Goal: Task Accomplishment & Management: Manage account settings

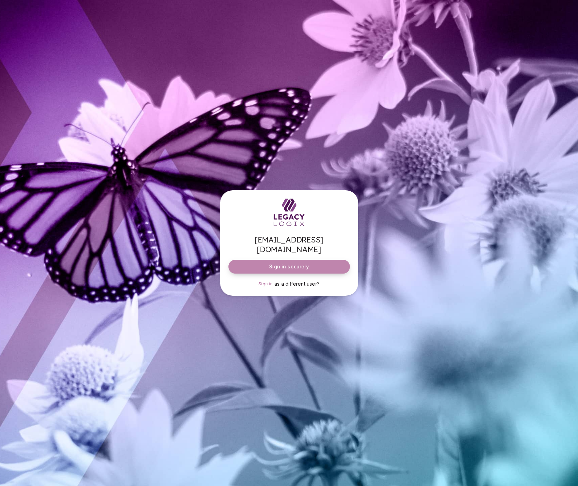
click at [294, 263] on span "Sign in securely" at bounding box center [288, 266] width 39 height 7
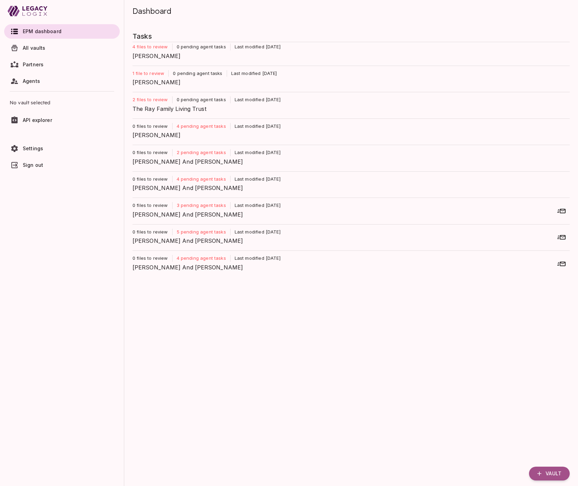
click at [175, 54] on span "[PERSON_NAME]" at bounding box center [349, 56] width 432 height 8
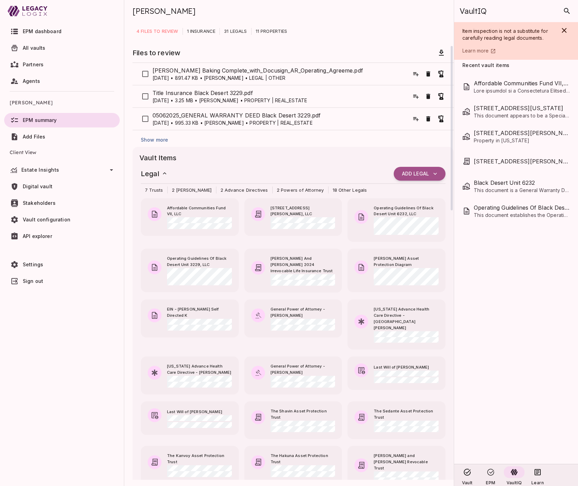
click at [164, 140] on span "Show more" at bounding box center [154, 140] width 27 height 6
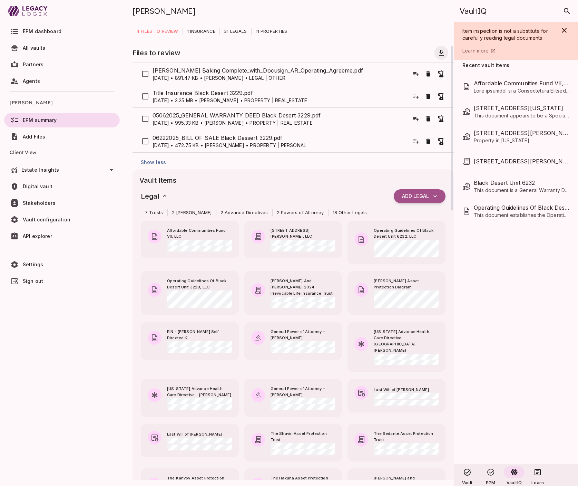
click at [441, 51] on icon "button" at bounding box center [442, 53] width 8 height 8
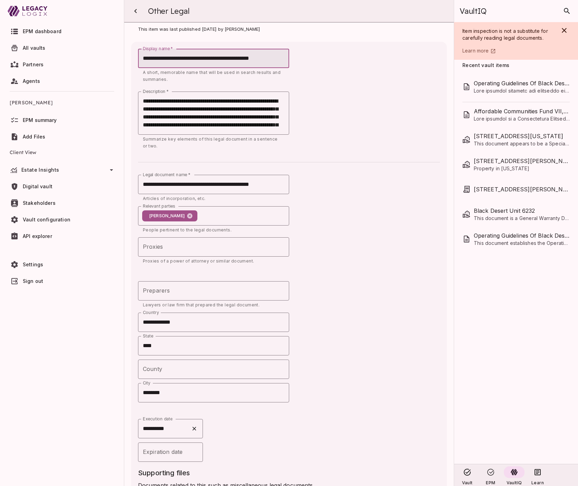
scroll to position [122, 0]
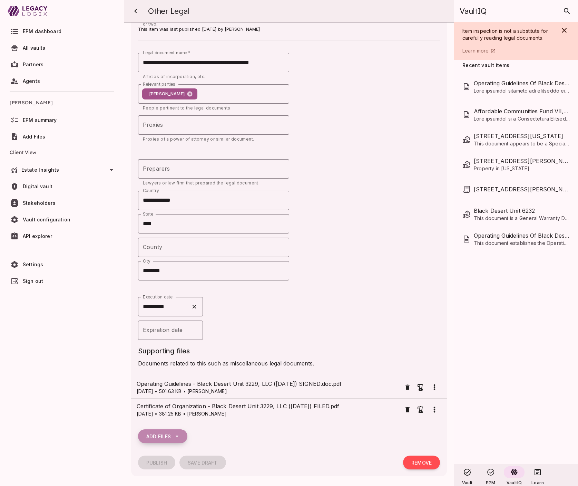
click at [179, 434] on icon "button" at bounding box center [177, 436] width 7 height 7
click at [181, 464] on span "Select from vault" at bounding box center [175, 464] width 46 height 8
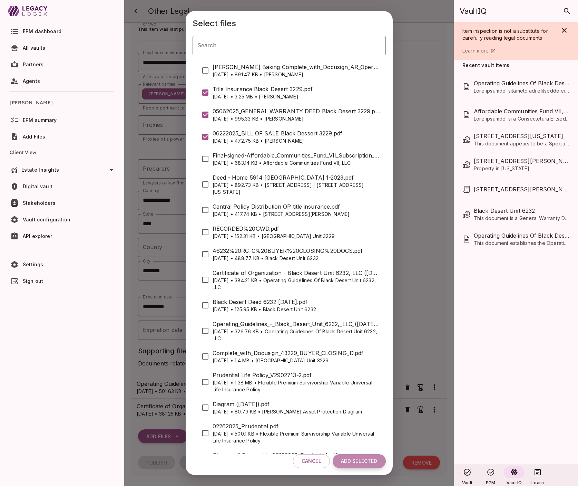
click at [359, 462] on span "Add Selected" at bounding box center [359, 461] width 37 height 6
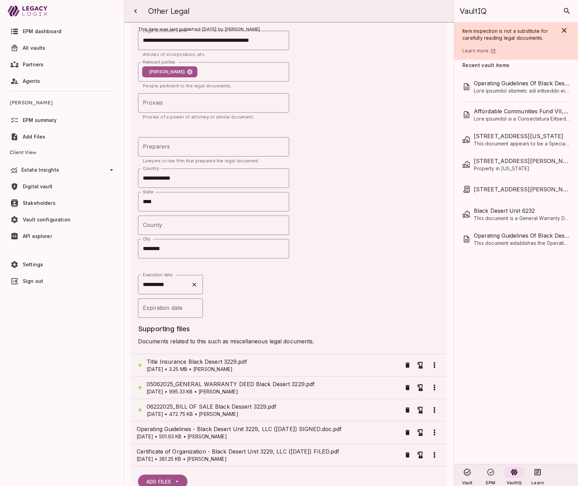
scroll to position [189, 0]
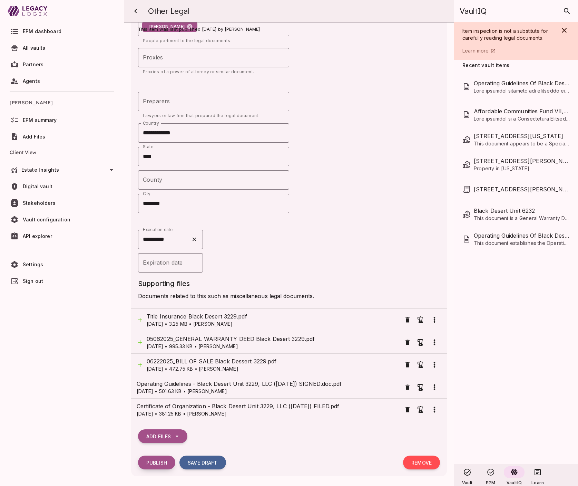
click at [160, 462] on span "Publish" at bounding box center [156, 463] width 21 height 6
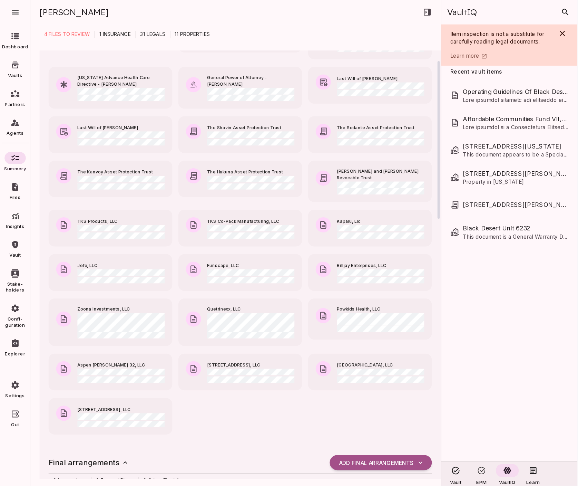
scroll to position [0, 0]
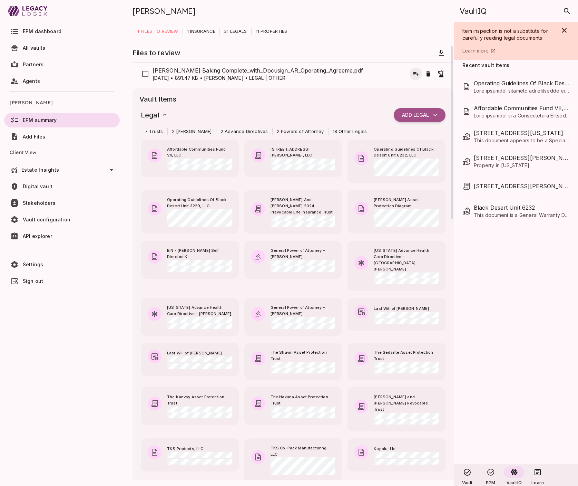
click at [415, 74] on icon "button" at bounding box center [416, 73] width 7 height 7
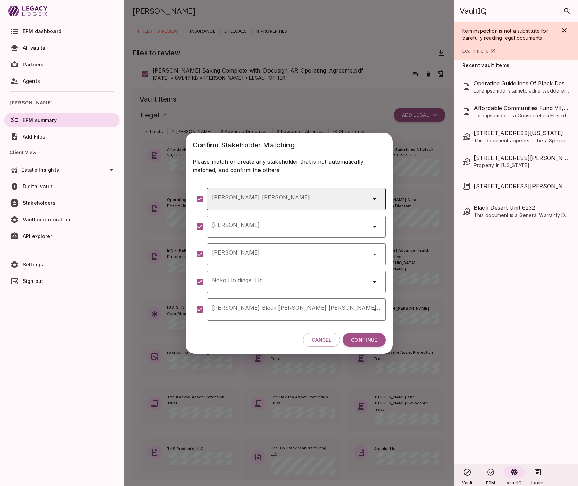
click at [243, 200] on input "Crosby Wehr" at bounding box center [287, 198] width 154 height 13
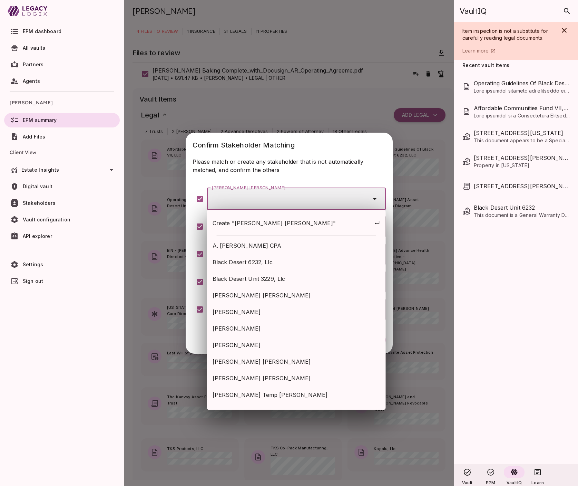
click at [256, 223] on span "Create "Crosby Wehr"" at bounding box center [284, 223] width 143 height 8
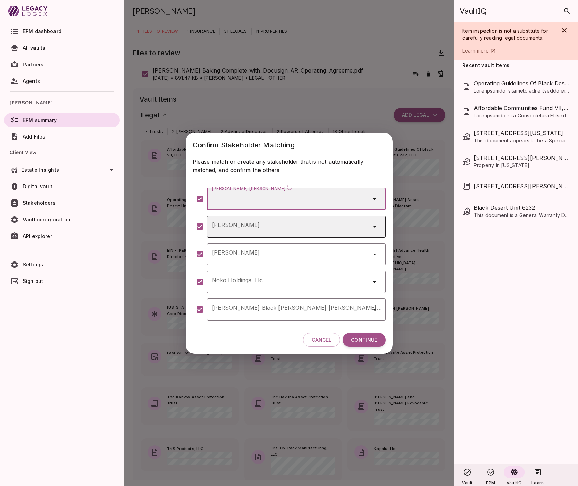
type input "**********"
click at [281, 225] on input "Jeannette Aranda" at bounding box center [287, 226] width 154 height 13
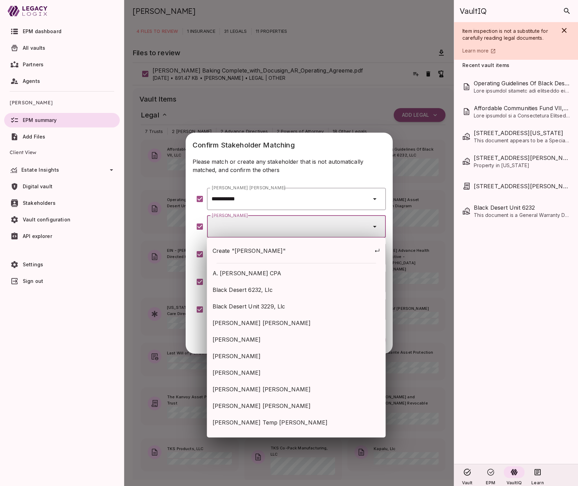
click at [278, 251] on span "Create "Jeannette Aranda"" at bounding box center [272, 251] width 118 height 8
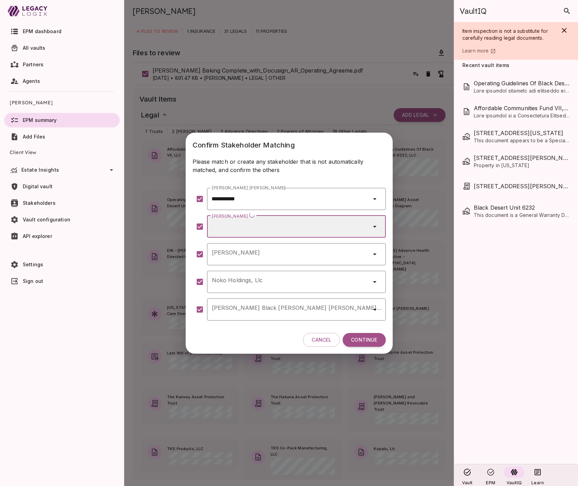
type input "**********"
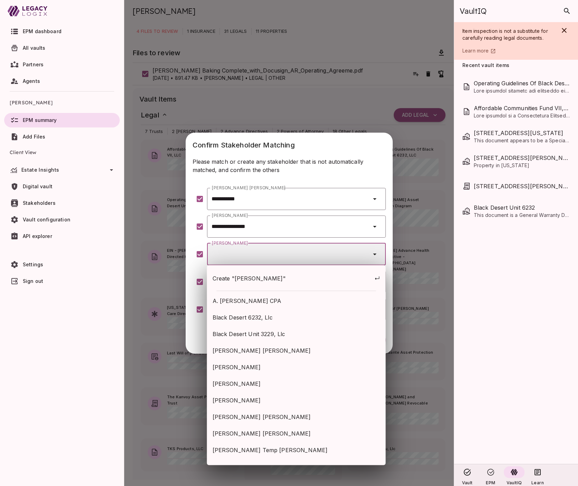
click at [278, 251] on input "Amanda Zamora Lewis" at bounding box center [287, 253] width 154 height 13
click at [276, 279] on span "Create "Amanda Zamora Lewis"" at bounding box center [272, 278] width 118 height 8
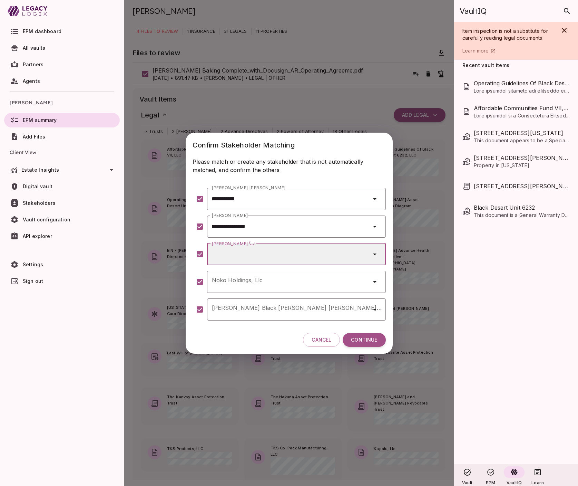
type input "**********"
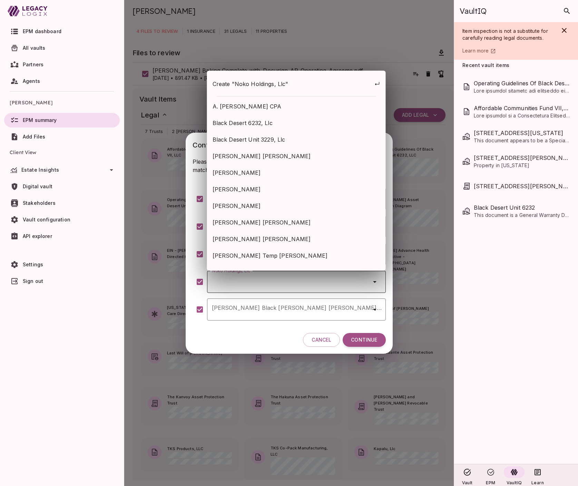
click at [267, 285] on input "Noko Holdings, Llc" at bounding box center [287, 281] width 154 height 13
click at [271, 85] on span "Create "Noko Holdings, Llc"" at bounding box center [272, 84] width 119 height 8
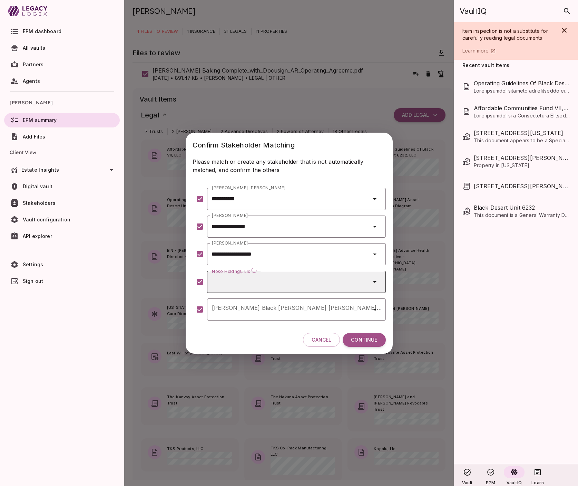
type input "**********"
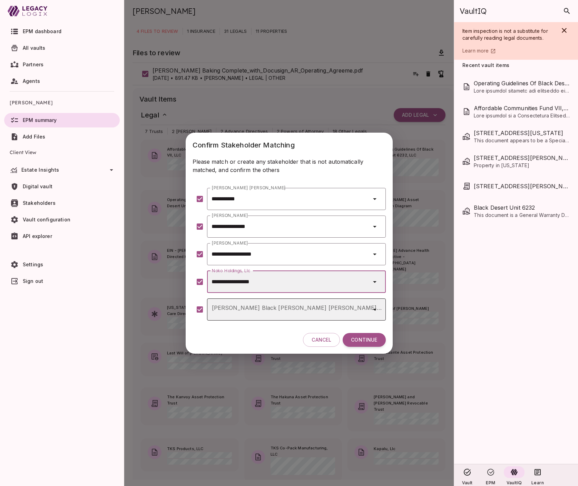
click at [253, 310] on input "Hansen Black Anderson Ashcraft Pllc" at bounding box center [287, 309] width 154 height 13
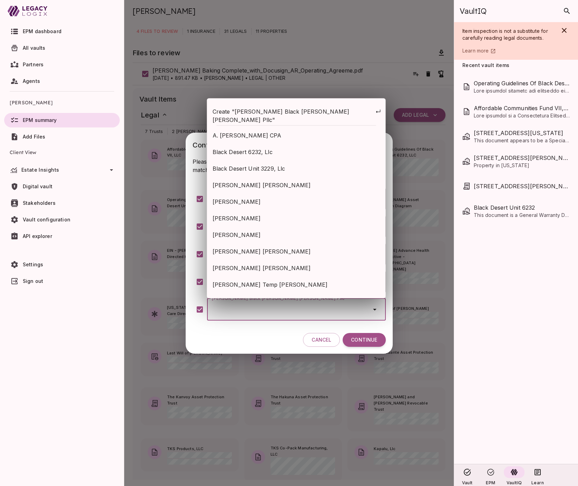
click at [256, 115] on span "Create "Hansen Black Anderson Ashcraft Pllc"" at bounding box center [294, 115] width 163 height 17
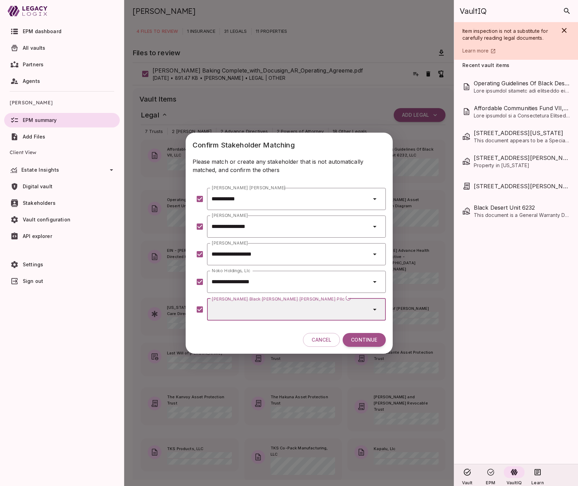
type input "**********"
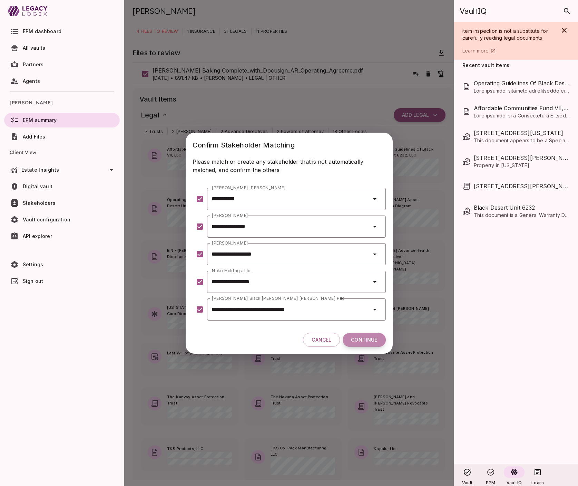
click at [360, 338] on span "Continue" at bounding box center [364, 340] width 26 height 6
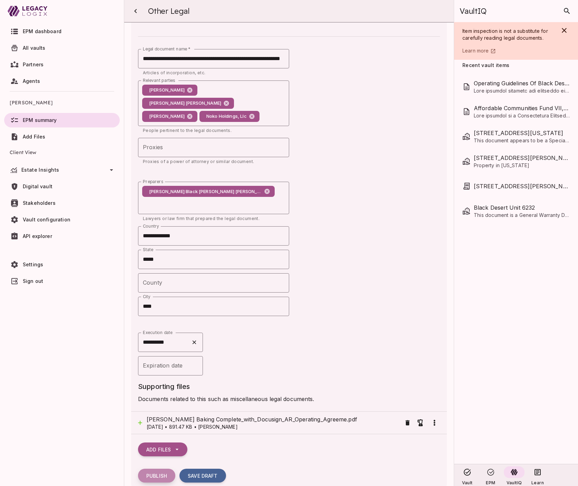
click at [158, 473] on span "Publish" at bounding box center [156, 476] width 21 height 6
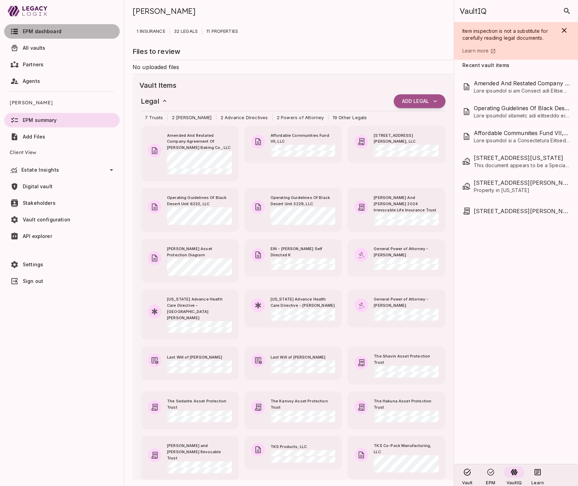
click at [41, 29] on span "EPM dashboard" at bounding box center [42, 31] width 39 height 6
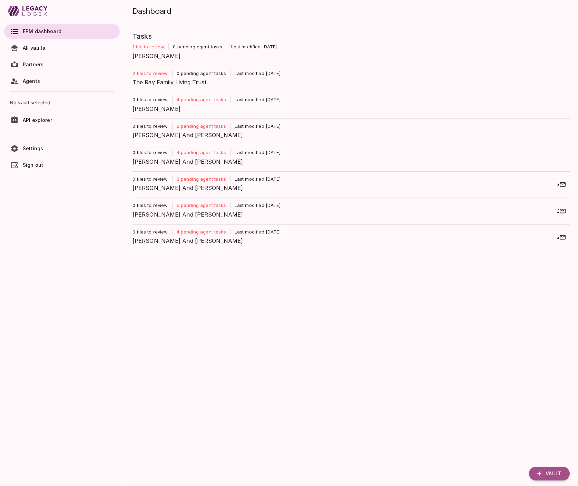
click at [199, 233] on p "4 pending agent tasks" at bounding box center [202, 232] width 58 height 7
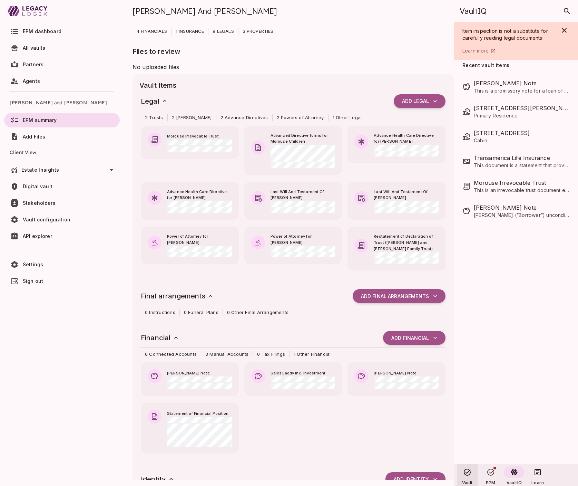
click at [468, 475] on icon at bounding box center [467, 472] width 7 height 7
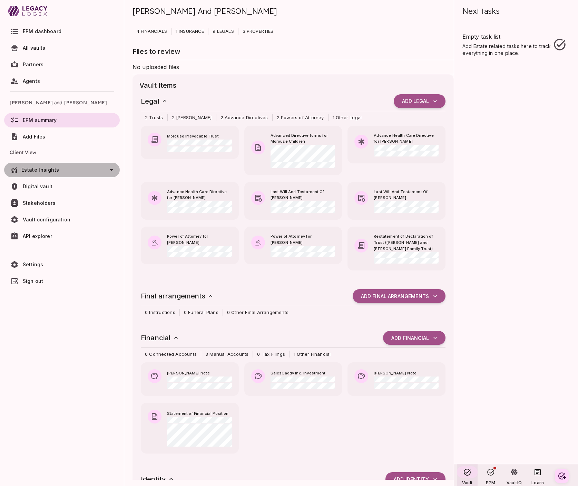
click at [48, 172] on span "Estate Insights" at bounding box center [40, 170] width 38 height 6
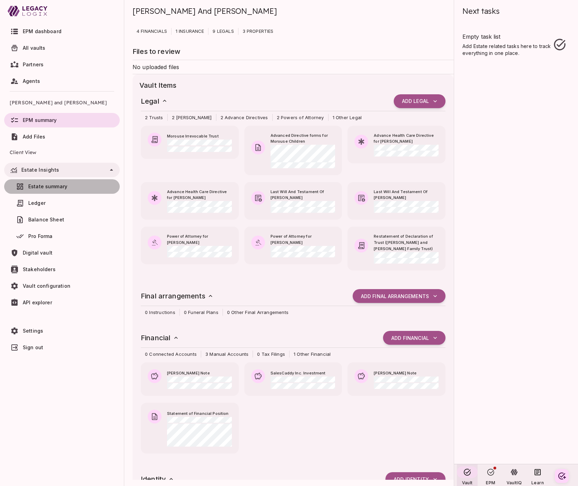
click at [51, 186] on span "Estate summary" at bounding box center [47, 186] width 39 height 6
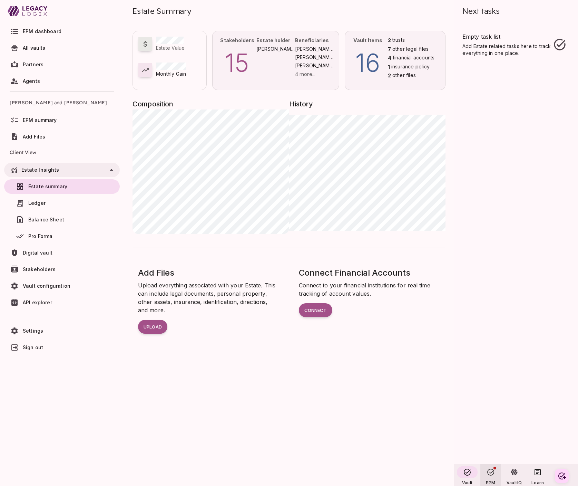
click at [487, 476] on div at bounding box center [491, 472] width 12 height 12
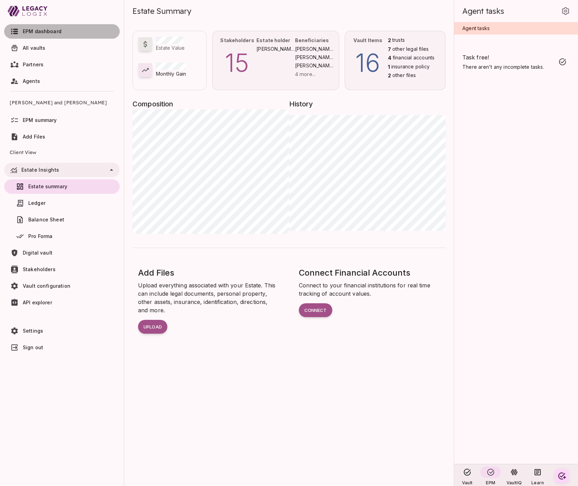
click at [47, 33] on span "EPM dashboard" at bounding box center [42, 31] width 39 height 6
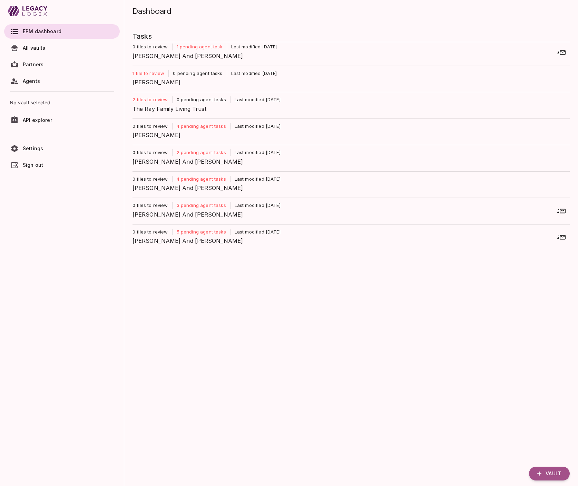
click at [200, 128] on p "4 pending agent tasks" at bounding box center [202, 126] width 58 height 7
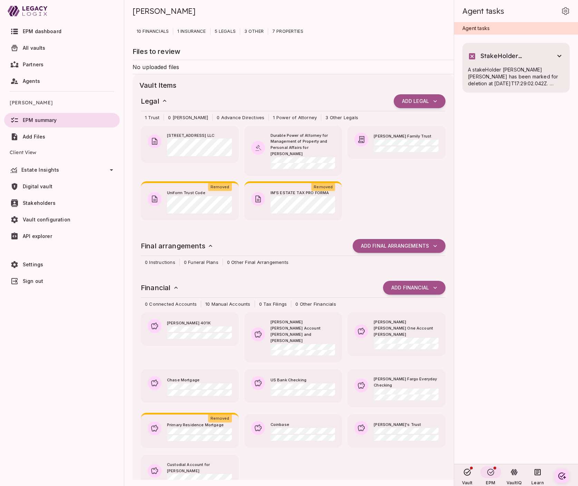
click at [473, 57] on icon at bounding box center [472, 56] width 6 height 6
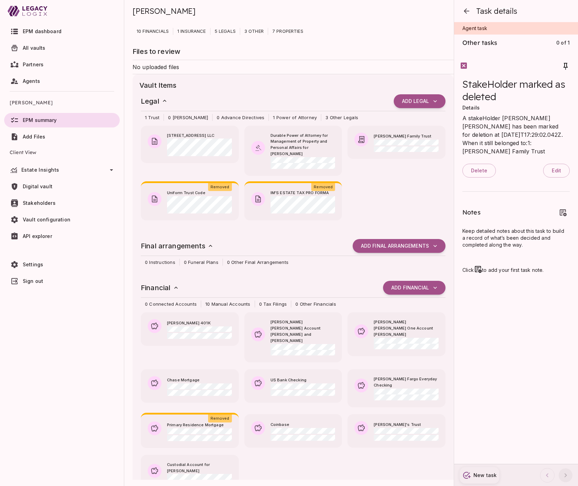
click at [463, 66] on icon at bounding box center [464, 66] width 6 height 6
click at [467, 14] on icon "button" at bounding box center [467, 11] width 8 height 8
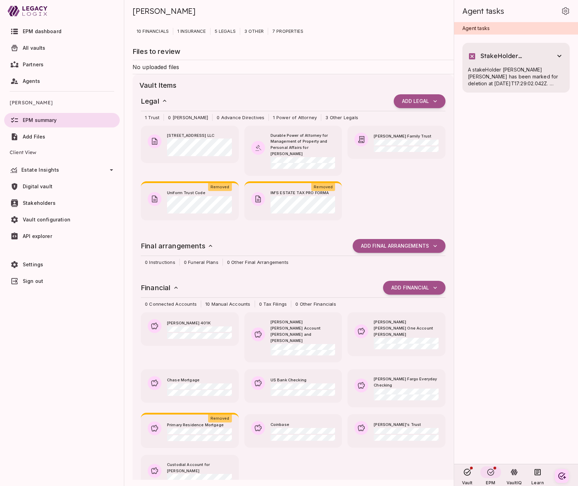
click at [51, 33] on span "EPM dashboard" at bounding box center [42, 31] width 39 height 6
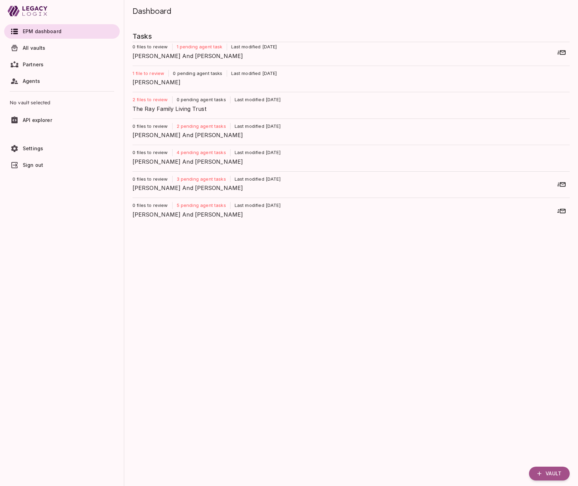
click at [178, 57] on span "[PERSON_NAME] And [PERSON_NAME]" at bounding box center [349, 56] width 432 height 8
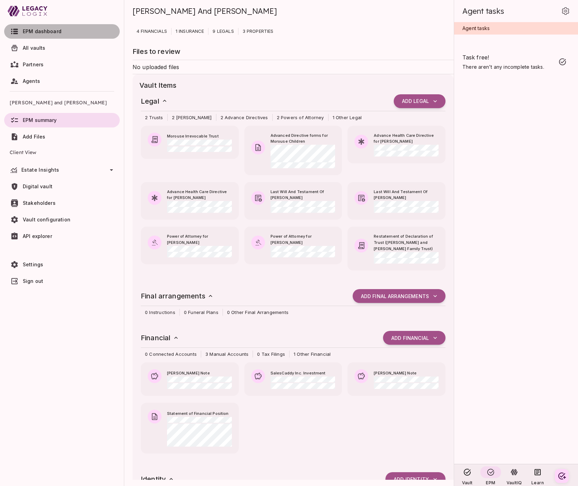
click at [49, 30] on span "EPM dashboard" at bounding box center [42, 31] width 39 height 6
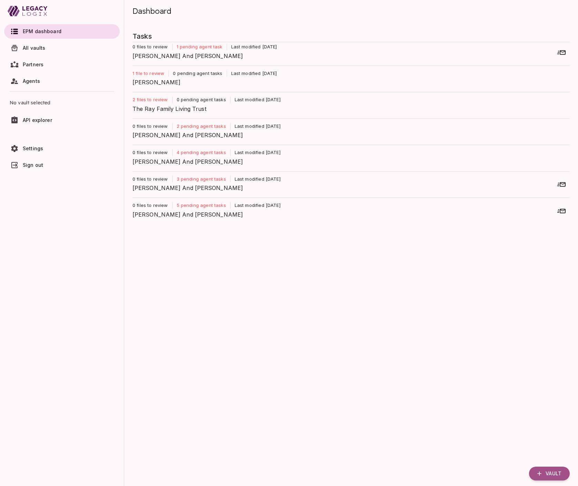
click at [200, 47] on p "1 pending agent task" at bounding box center [200, 47] width 54 height 7
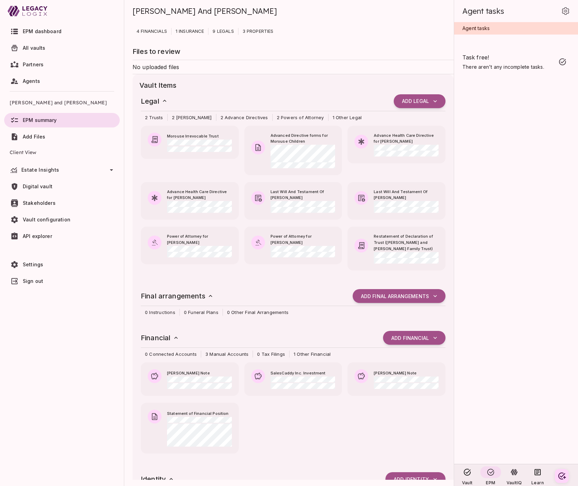
click at [498, 65] on span "There aren't any incomplete tasks." at bounding box center [511, 67] width 96 height 7
click at [491, 473] on icon at bounding box center [491, 472] width 7 height 7
click at [51, 172] on span "Estate Insights" at bounding box center [40, 170] width 38 height 6
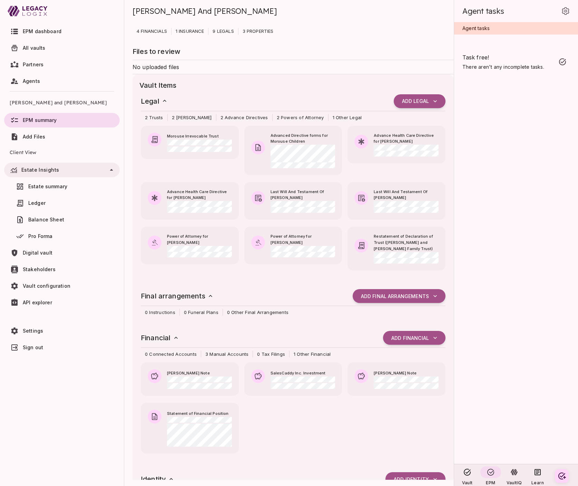
click at [51, 183] on span "Estate summary" at bounding box center [70, 186] width 85 height 7
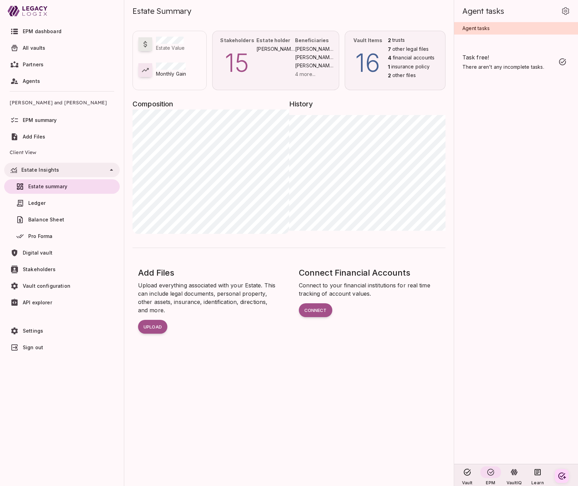
click at [42, 34] on span "EPM dashboard" at bounding box center [42, 31] width 39 height 6
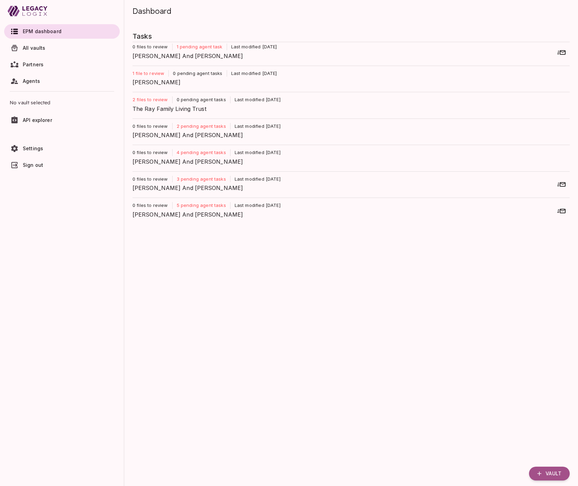
click at [60, 46] on span "All vaults" at bounding box center [70, 48] width 94 height 7
